Goal: Manage account settings

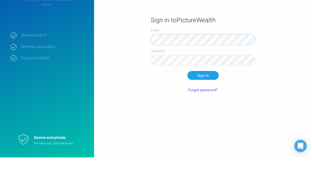
click at [203, 103] on button "Sign In" at bounding box center [202, 107] width 31 height 9
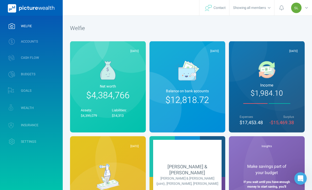
click at [51, 45] on link "ACCOUNTS" at bounding box center [31, 42] width 63 height 14
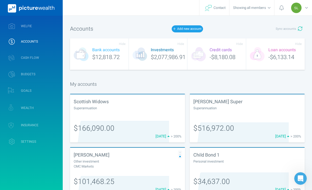
click at [289, 31] on span "Sync accounts" at bounding box center [285, 29] width 20 height 4
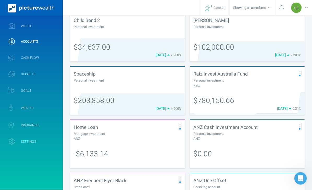
scroll to position [186, 0]
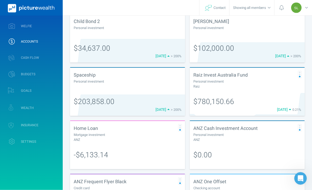
click at [148, 83] on div "Personal investment" at bounding box center [127, 81] width 107 height 5
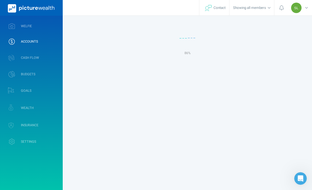
select select "L3M"
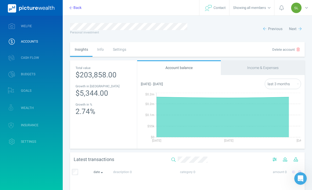
click at [122, 50] on div "Settings" at bounding box center [119, 49] width 22 height 15
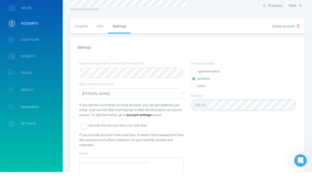
scroll to position [47, 0]
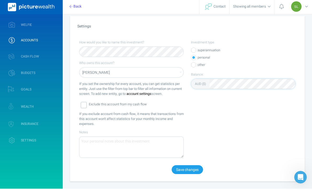
click at [188, 170] on button "Save changes" at bounding box center [186, 170] width 31 height 9
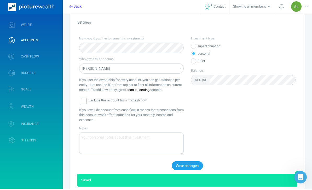
scroll to position [48, 0]
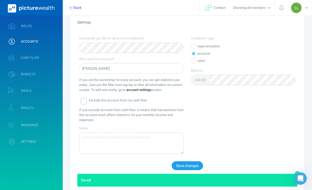
click at [49, 25] on link "WELFIE" at bounding box center [31, 26] width 63 height 14
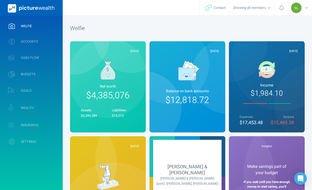
click at [55, 36] on link "ACCOUNTS" at bounding box center [31, 42] width 63 height 14
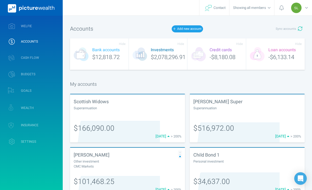
click at [51, 108] on link "WEALTH" at bounding box center [31, 107] width 63 height 15
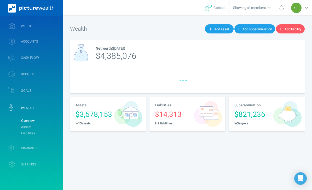
click at [51, 125] on link "Assets" at bounding box center [40, 127] width 42 height 6
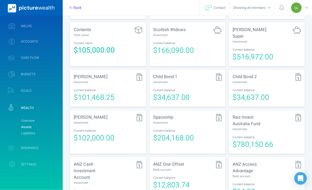
scroll to position [151, 0]
click at [266, 114] on div at bounding box center [283, 117] width 34 height 8
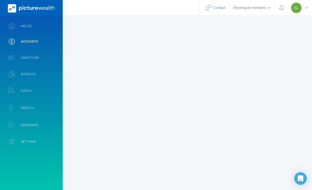
select select "L3M"
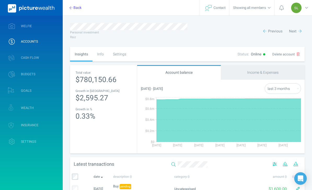
click at [124, 53] on div "Settings" at bounding box center [119, 54] width 22 height 15
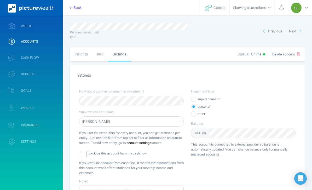
click at [98, 54] on div "Info" at bounding box center [100, 54] width 16 height 15
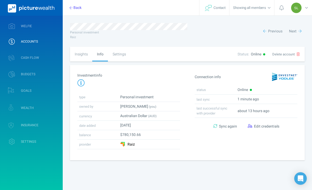
click at [224, 127] on span "Sync again" at bounding box center [228, 125] width 18 height 5
click at [55, 23] on link "WELFIE" at bounding box center [31, 26] width 63 height 14
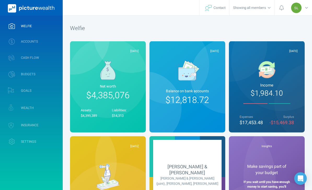
click at [304, 8] on div "SL" at bounding box center [299, 7] width 23 height 15
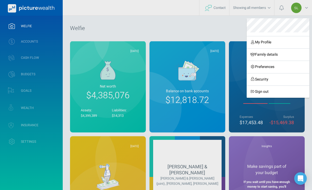
click at [273, 87] on link "Sign out" at bounding box center [277, 91] width 63 height 12
